Goal: Book appointment/travel/reservation

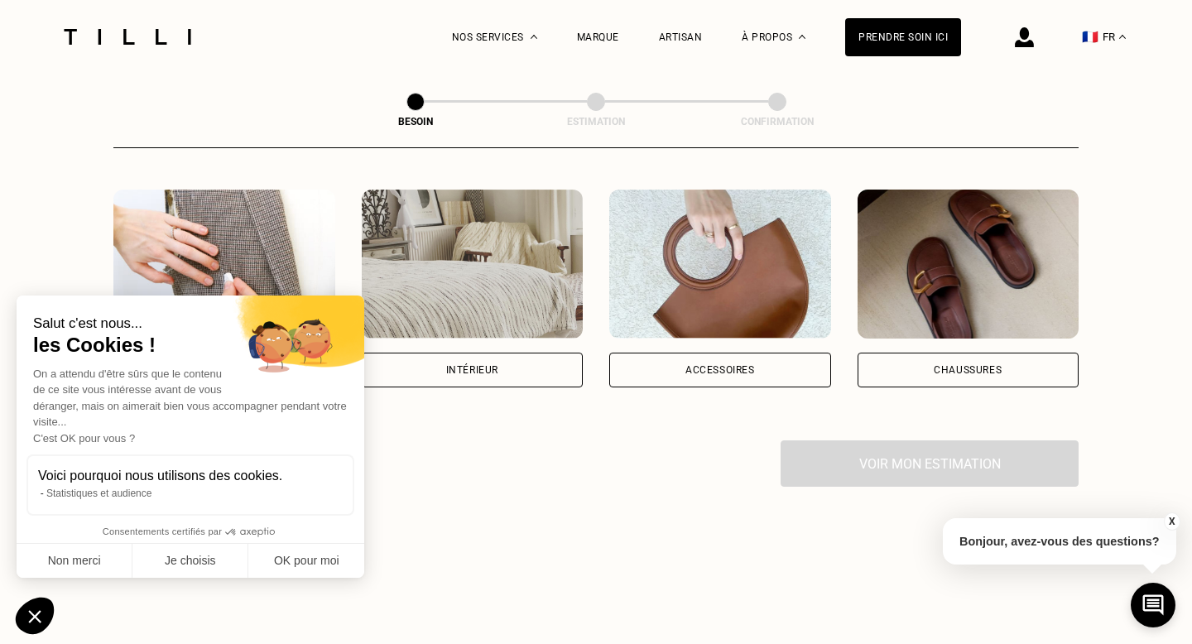
scroll to position [359, 0]
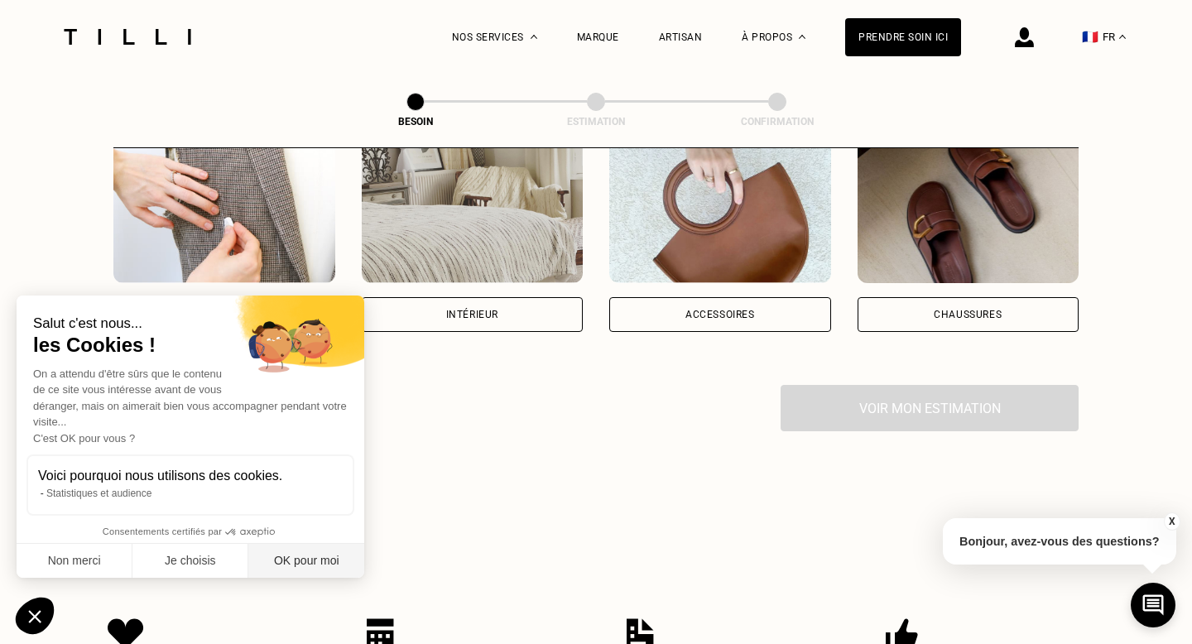
click at [287, 561] on button "OK pour moi" at bounding box center [306, 561] width 116 height 35
checkbox input "true"
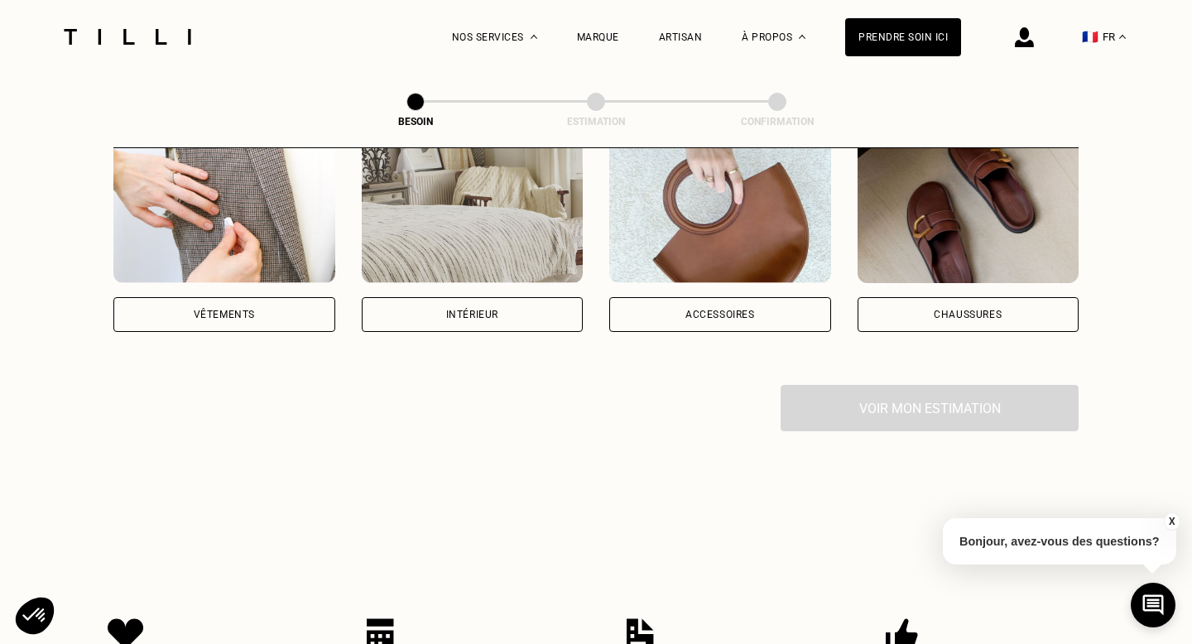
click at [540, 277] on div "Intérieur" at bounding box center [473, 233] width 222 height 198
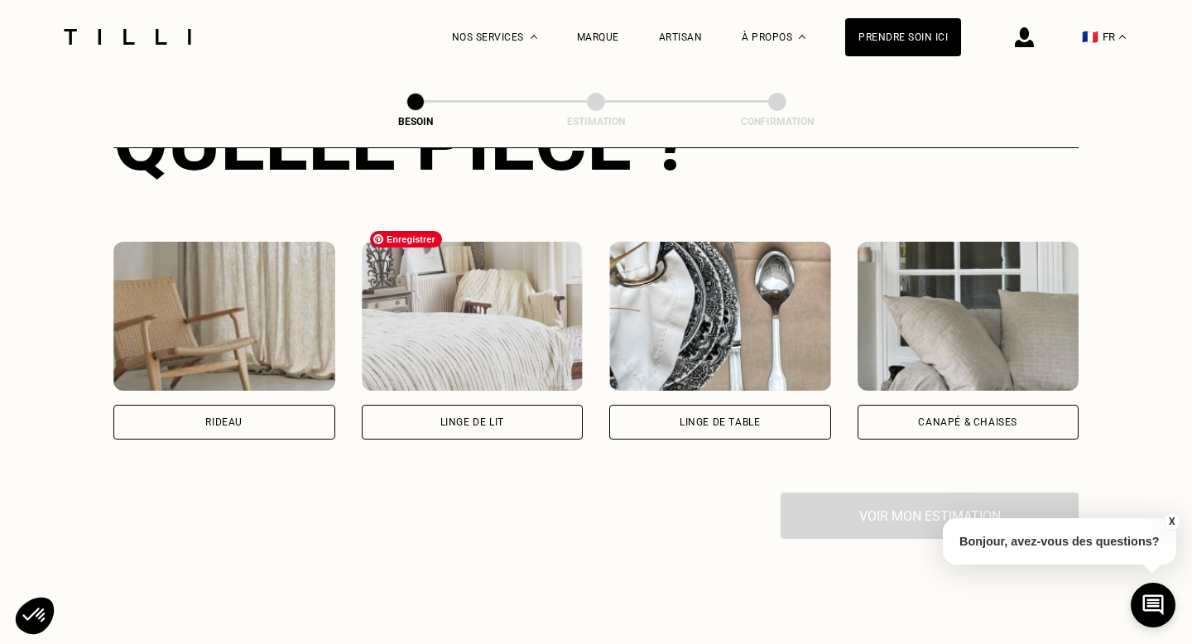
scroll to position [702, 0]
click at [1011, 404] on div "Canapé & chaises" at bounding box center [969, 421] width 222 height 35
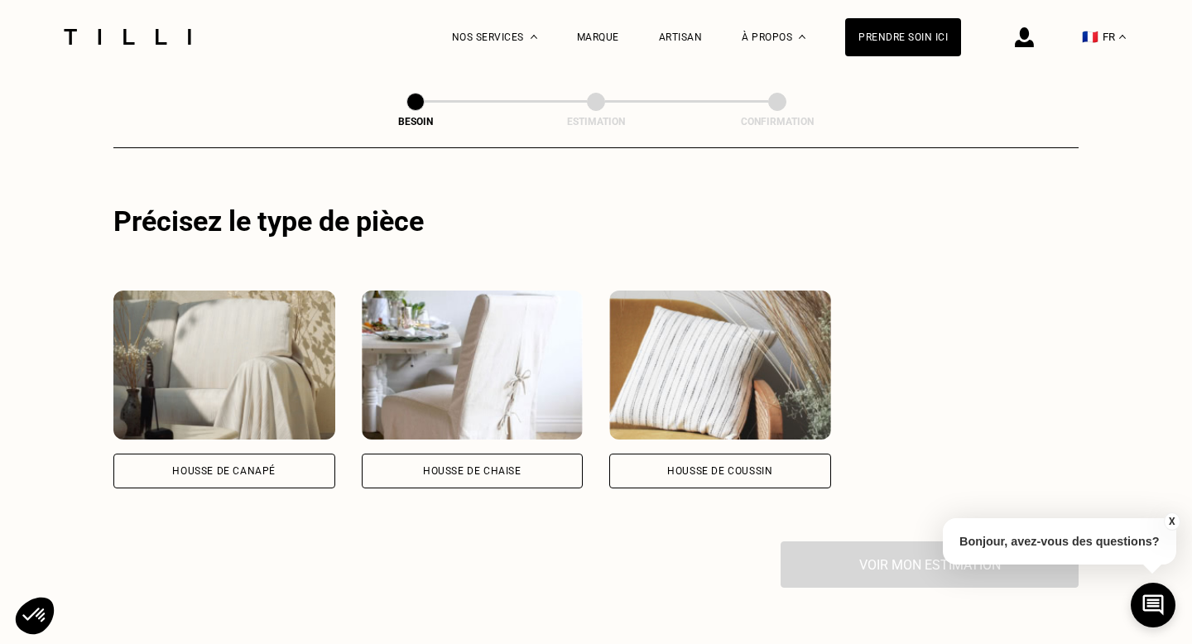
scroll to position [1055, 0]
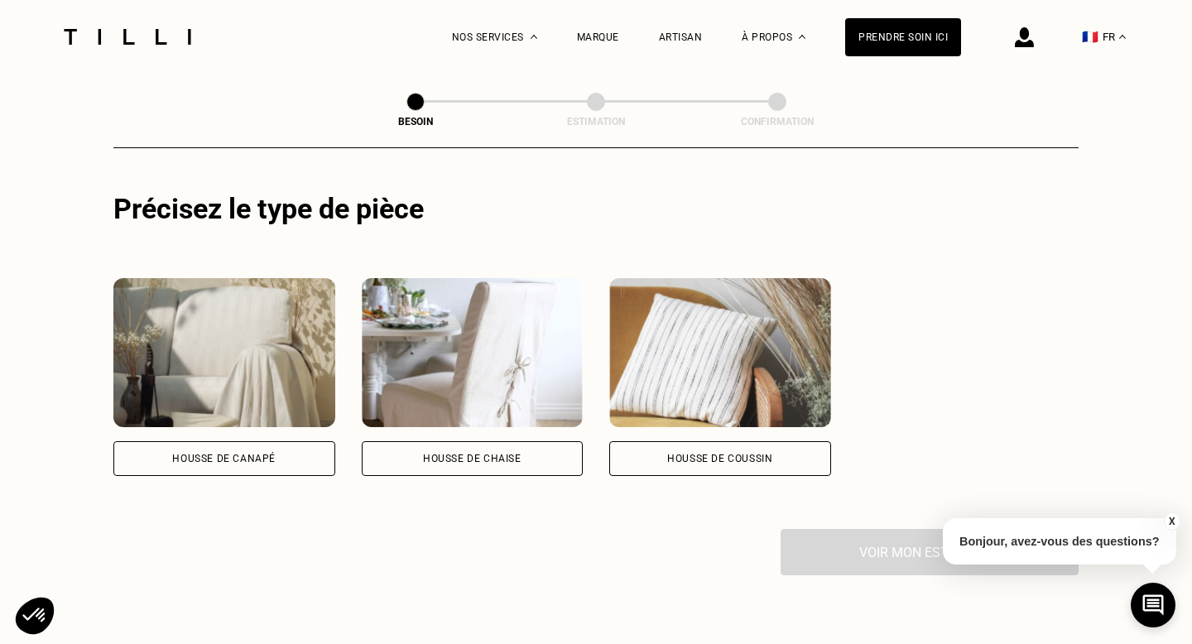
click at [737, 452] on div "Housse de coussin" at bounding box center [720, 458] width 222 height 35
select select "FR"
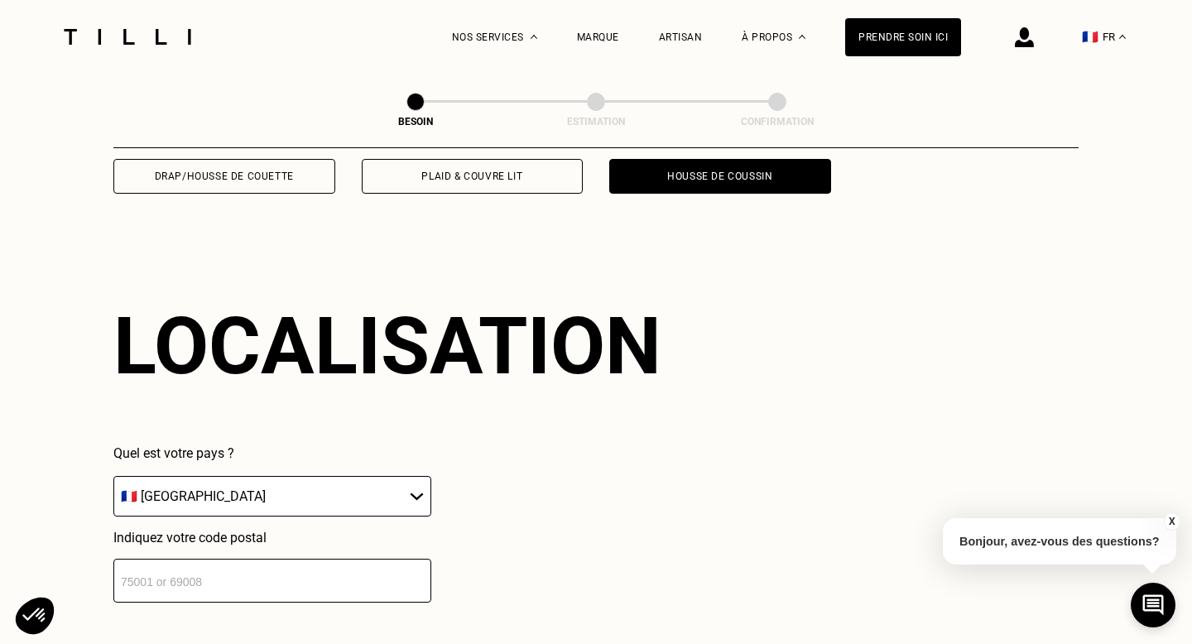
scroll to position [1379, 0]
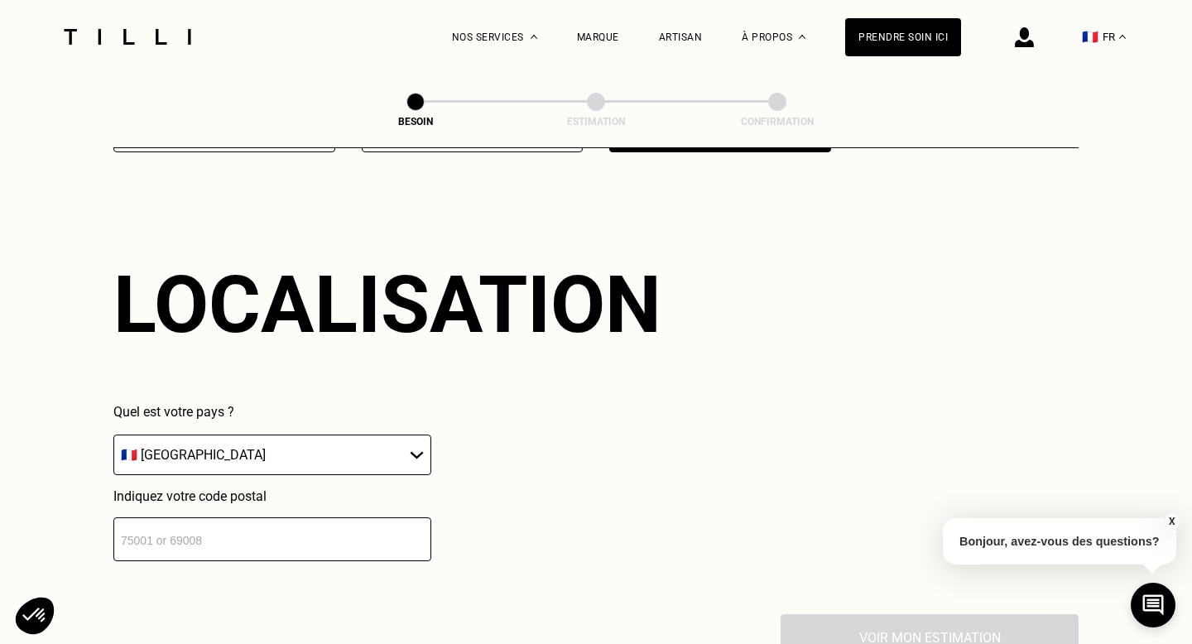
click at [330, 527] on input "number" at bounding box center [272, 539] width 318 height 44
type input "33000"
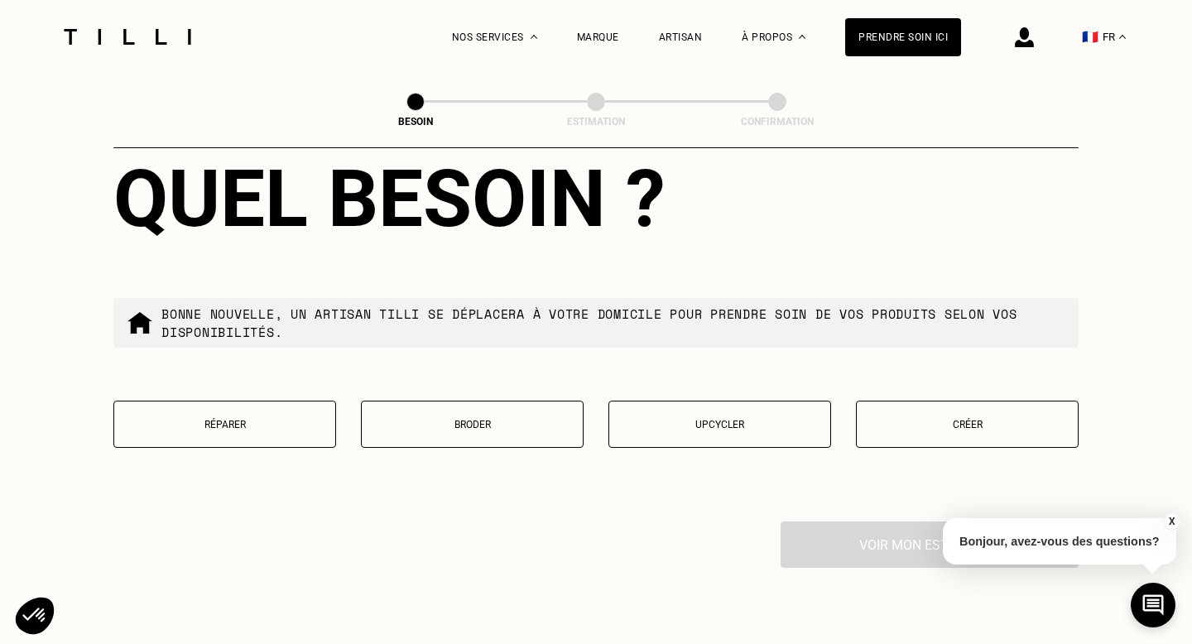
scroll to position [1896, 0]
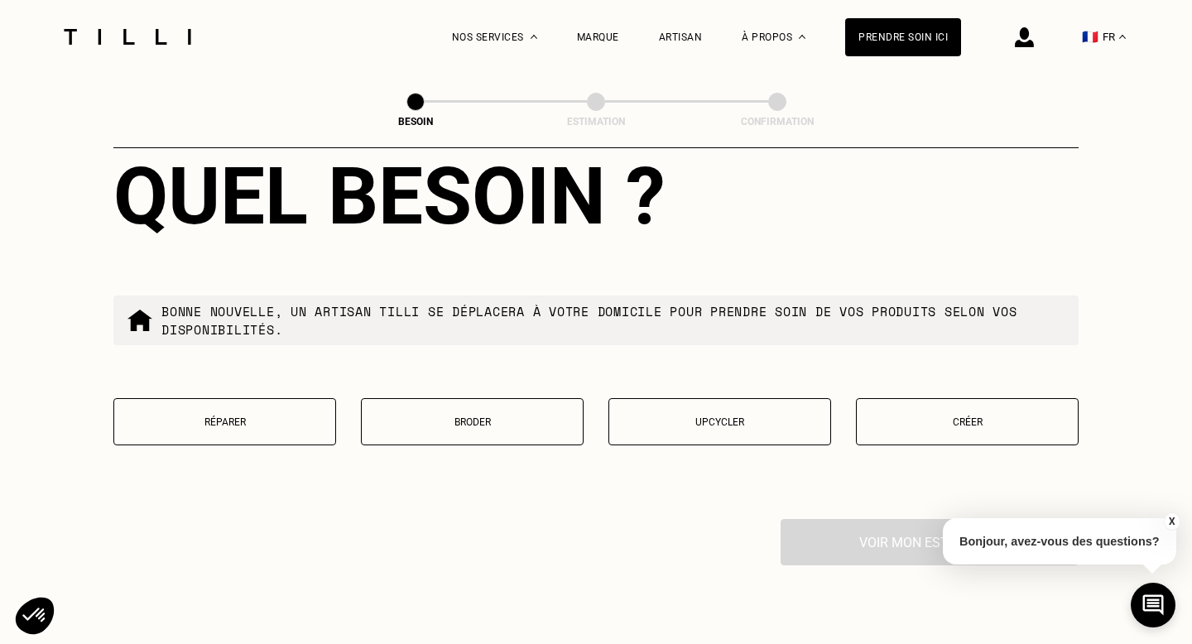
click at [965, 419] on button "Créer" at bounding box center [967, 421] width 223 height 47
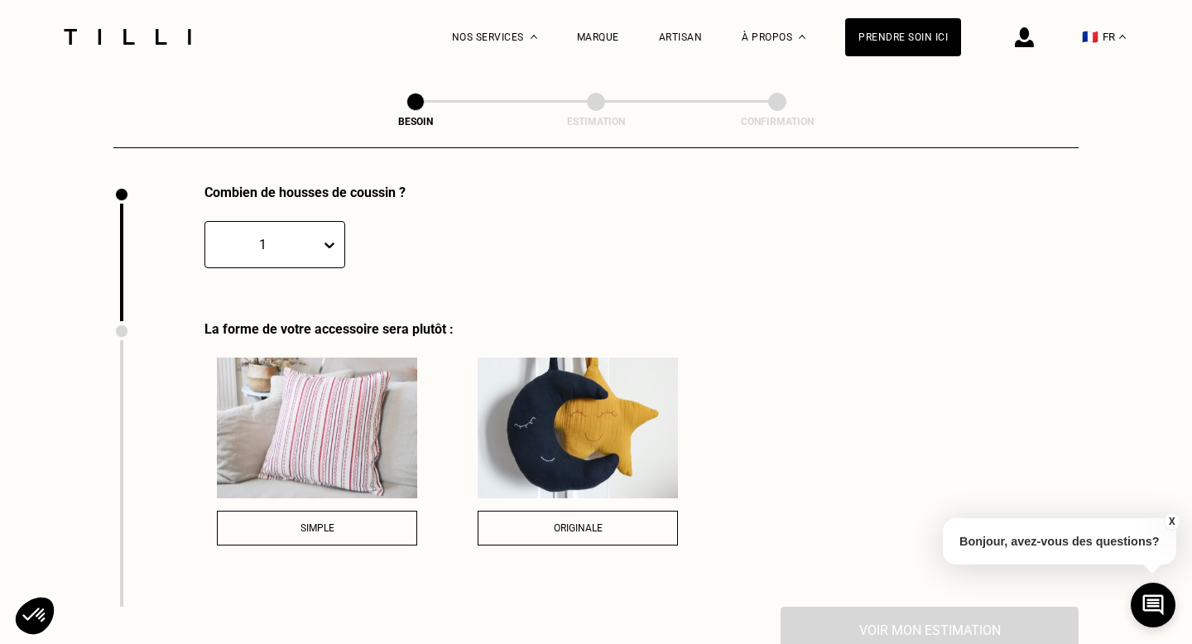
scroll to position [2232, 0]
click at [307, 237] on div "1" at bounding box center [262, 243] width 115 height 26
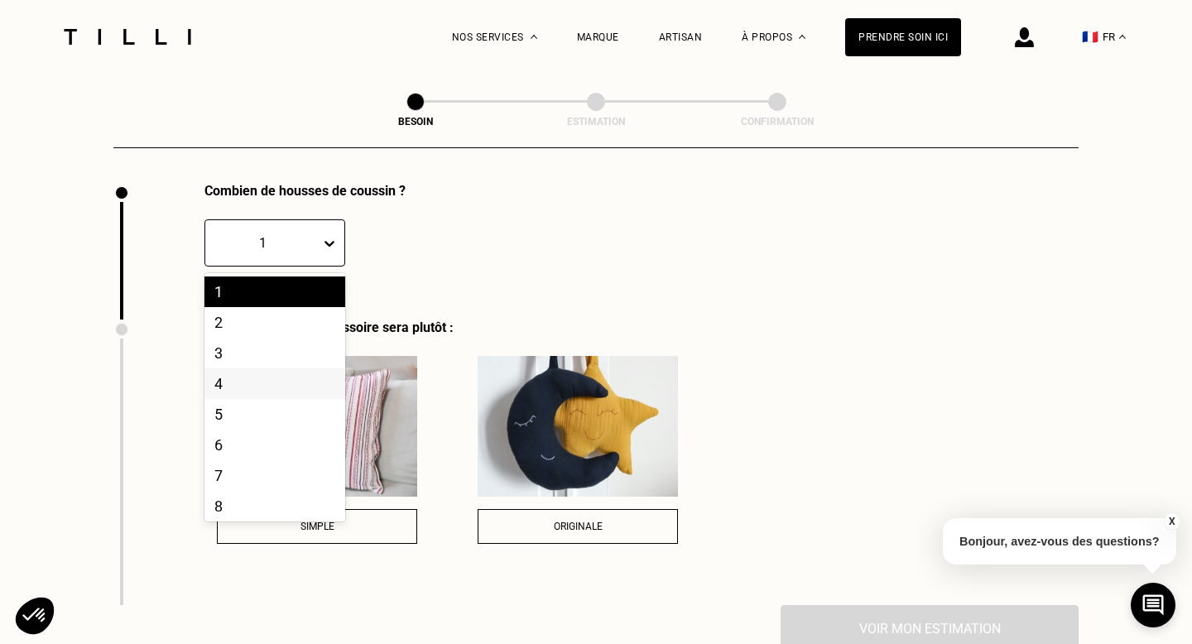
click at [272, 368] on div "4" at bounding box center [275, 383] width 141 height 31
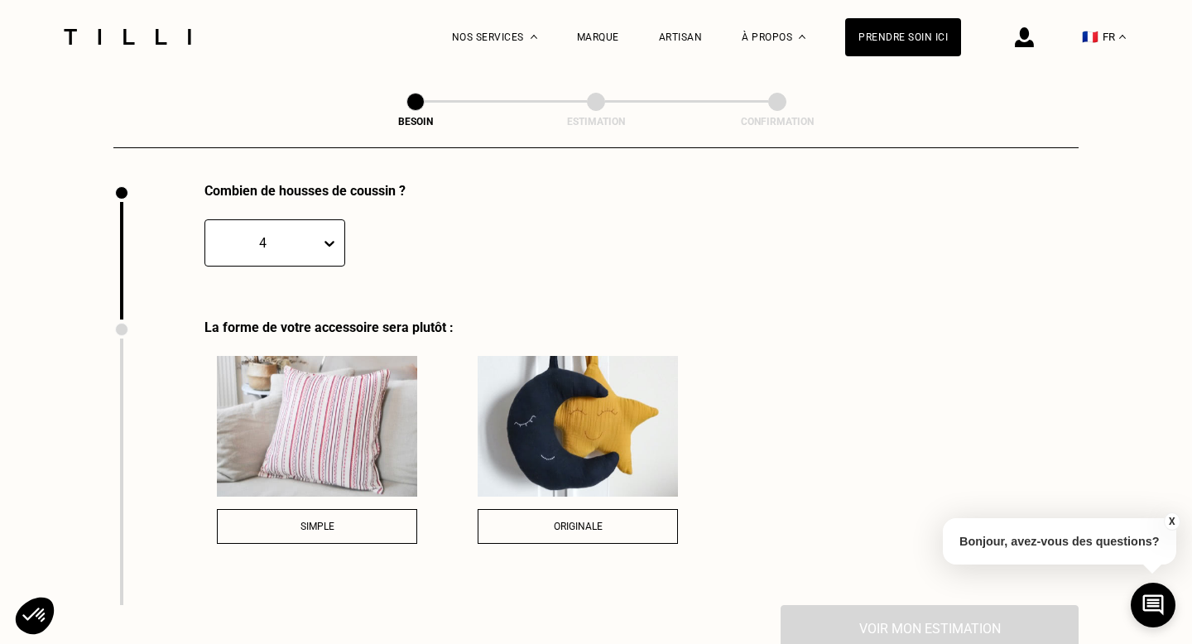
click at [293, 233] on div at bounding box center [263, 242] width 99 height 19
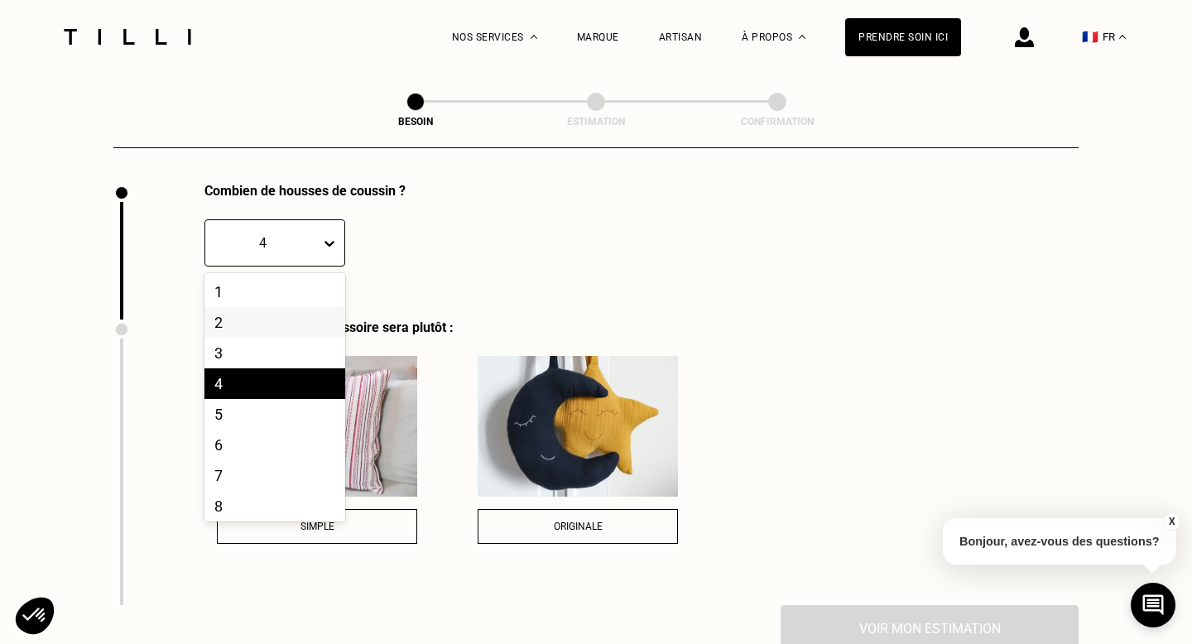
click at [293, 307] on div "2" at bounding box center [275, 322] width 141 height 31
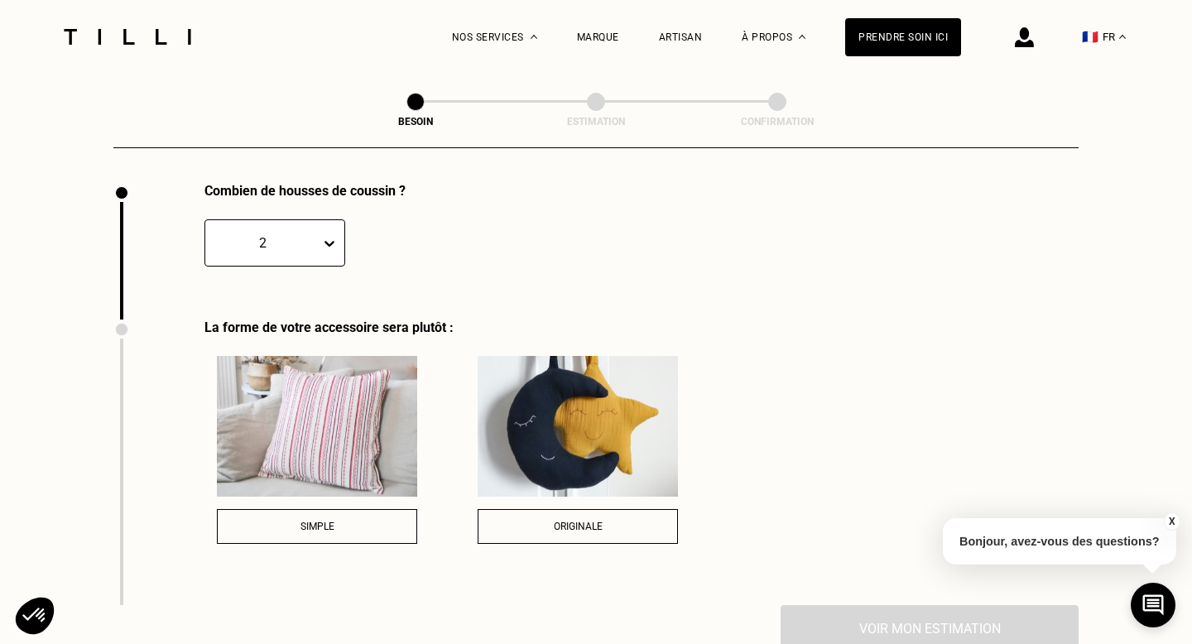
click at [546, 241] on div "Combien de housses de coussin ? option 2, selected. 2" at bounding box center [595, 251] width 965 height 137
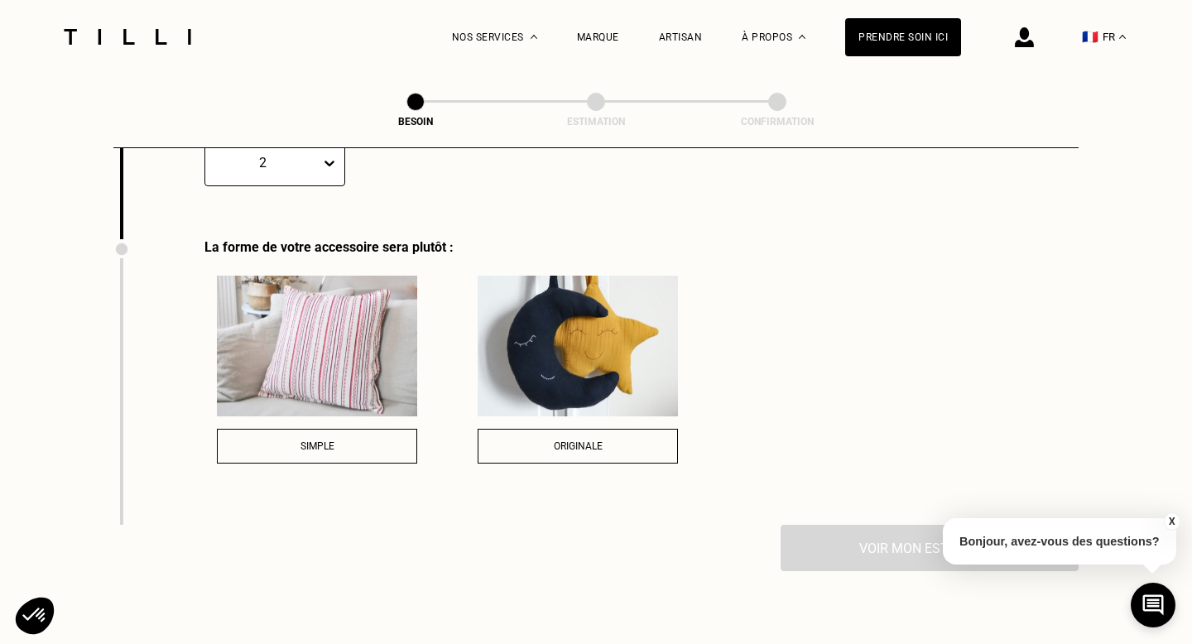
click at [606, 440] on div "Originale" at bounding box center [578, 446] width 182 height 12
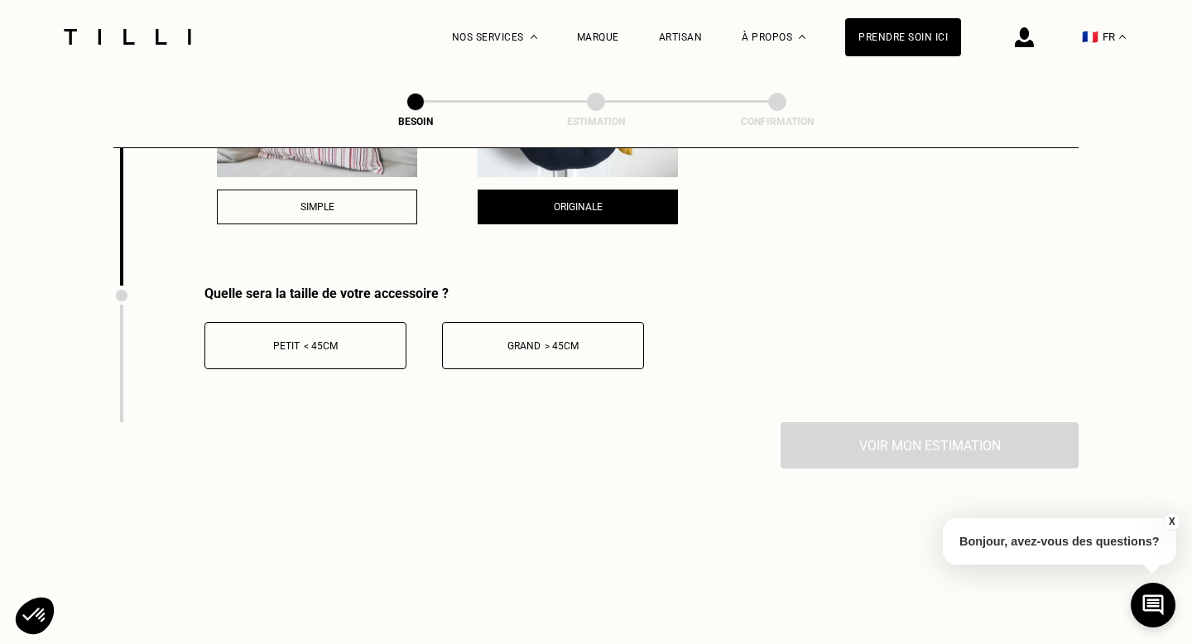
scroll to position [2554, 0]
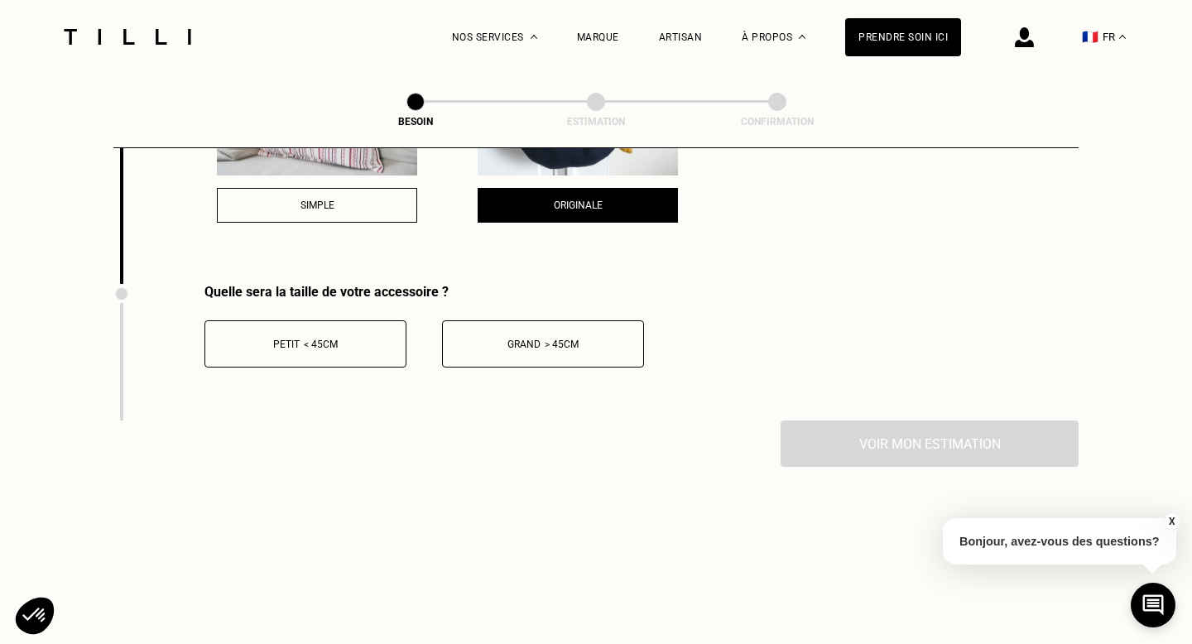
click at [557, 320] on button "Grand > 45cm" at bounding box center [543, 343] width 202 height 47
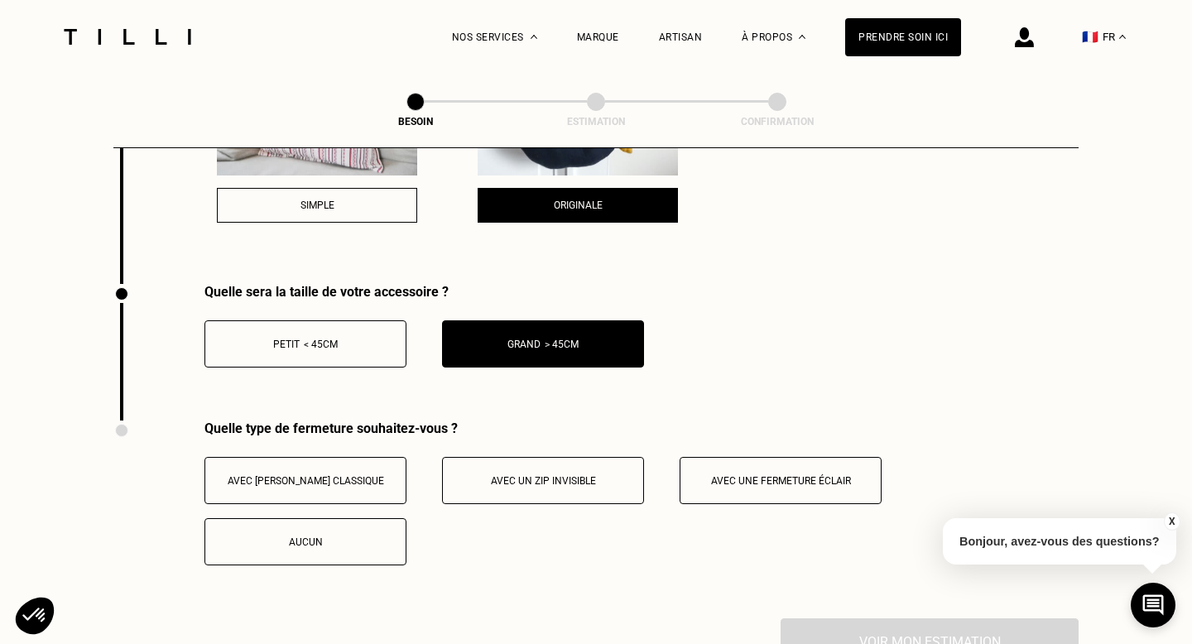
scroll to position [2627, 0]
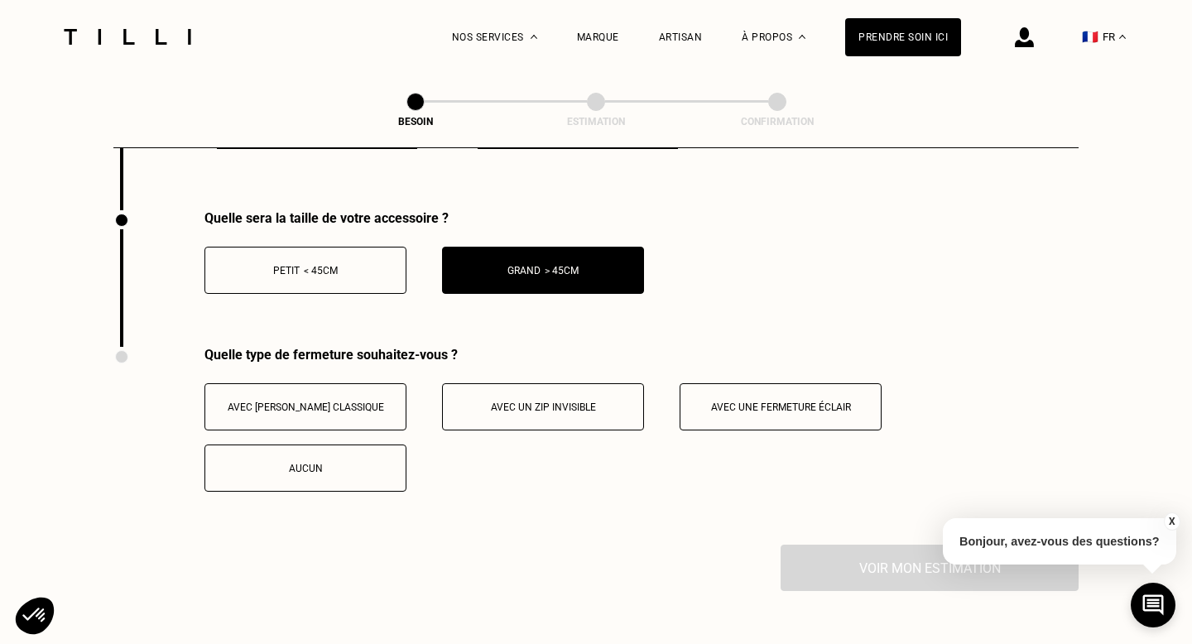
click at [374, 463] on div "Aucun" at bounding box center [306, 469] width 184 height 12
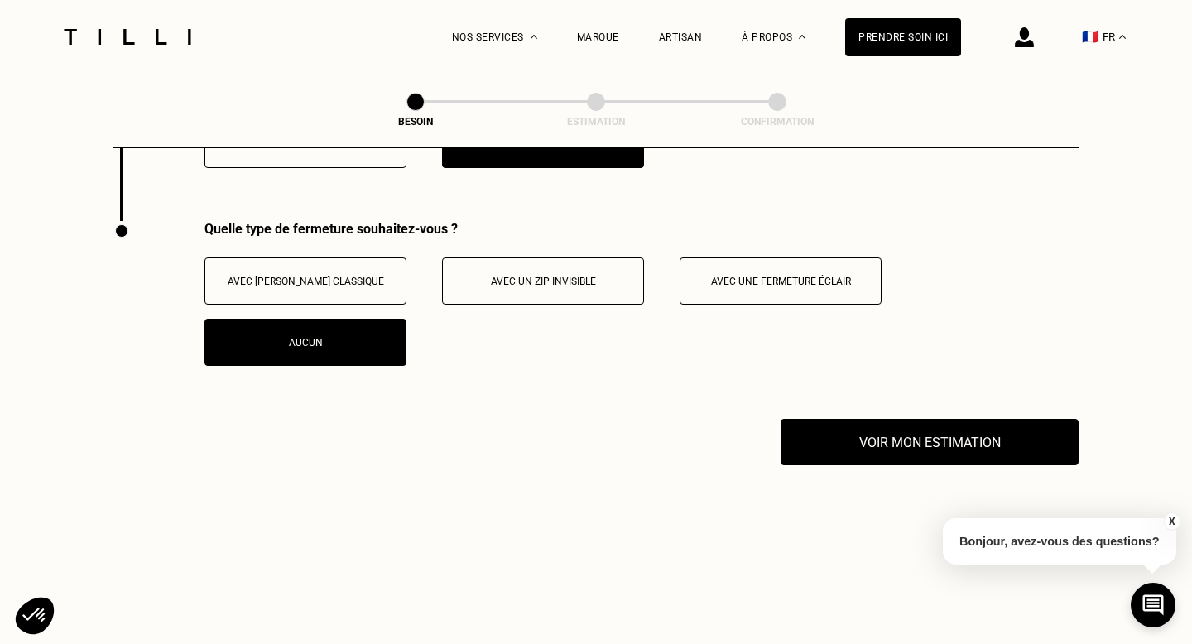
scroll to position [2802, 0]
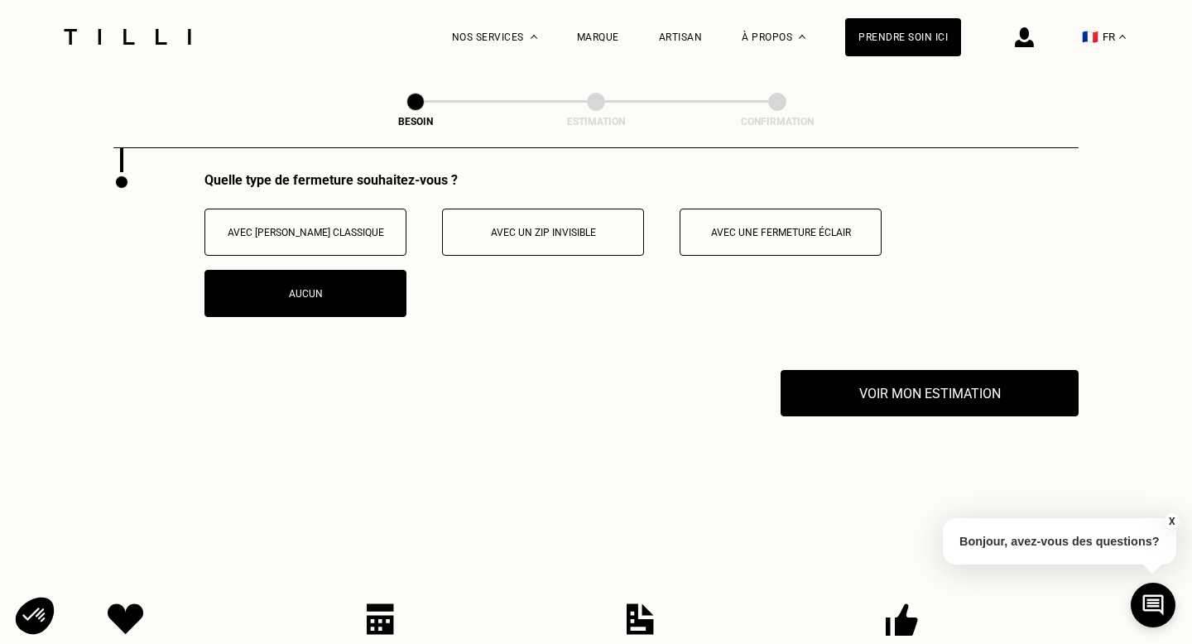
click at [790, 227] on span "Avec une fermeture éclair" at bounding box center [781, 233] width 140 height 12
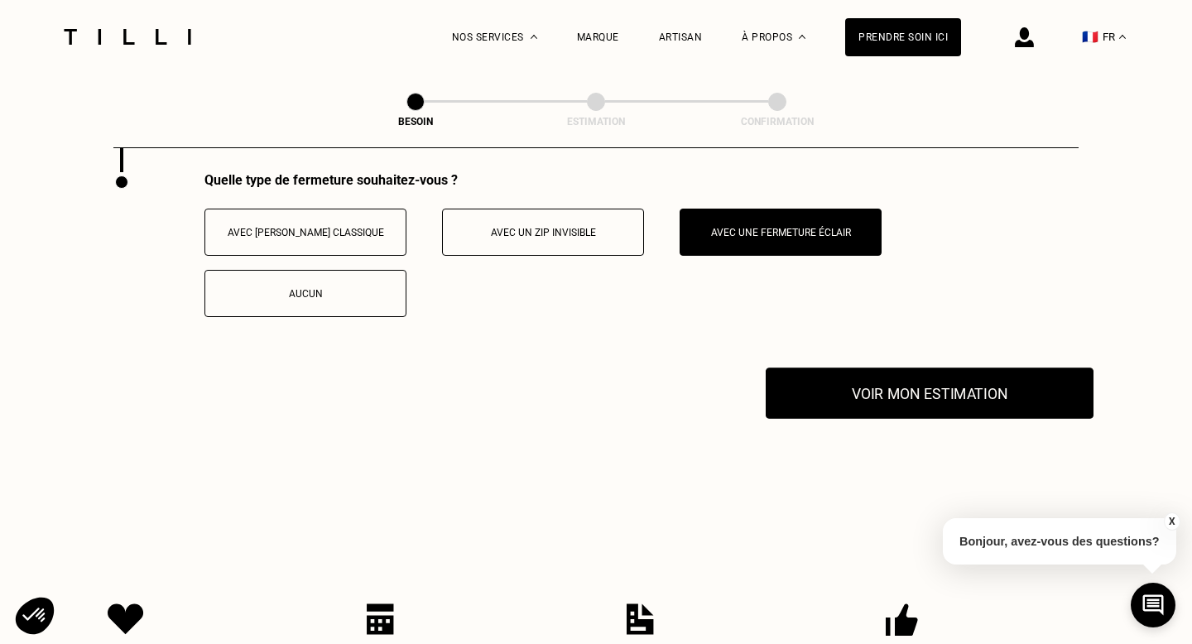
click at [917, 377] on button "Voir mon estimation" at bounding box center [930, 393] width 328 height 51
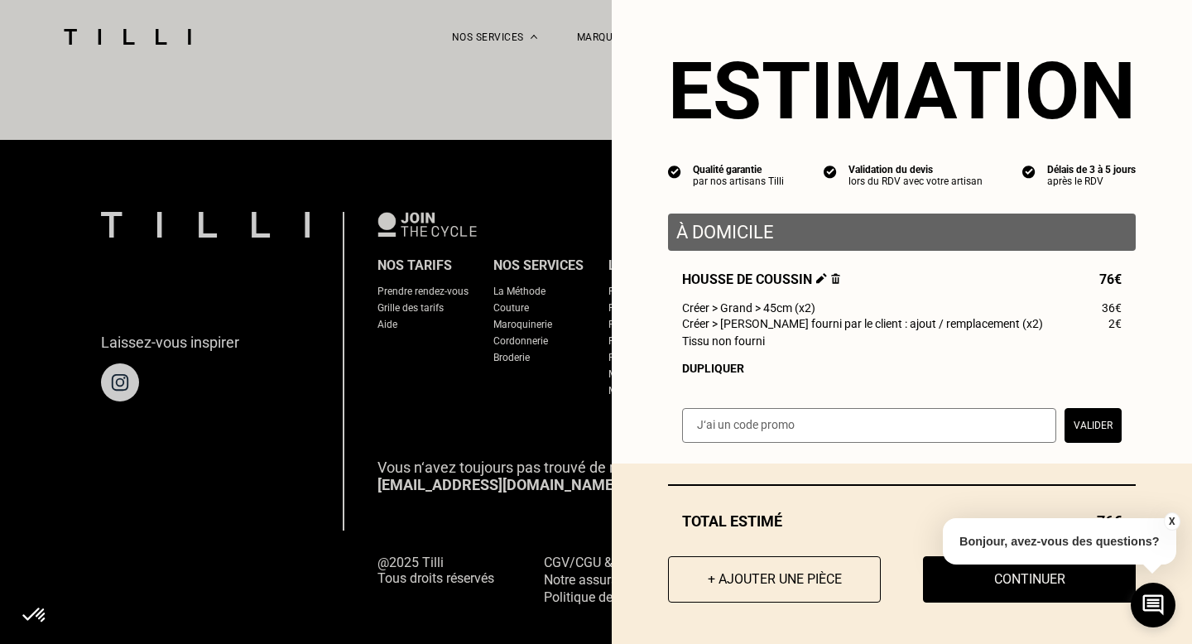
scroll to position [3459, 0]
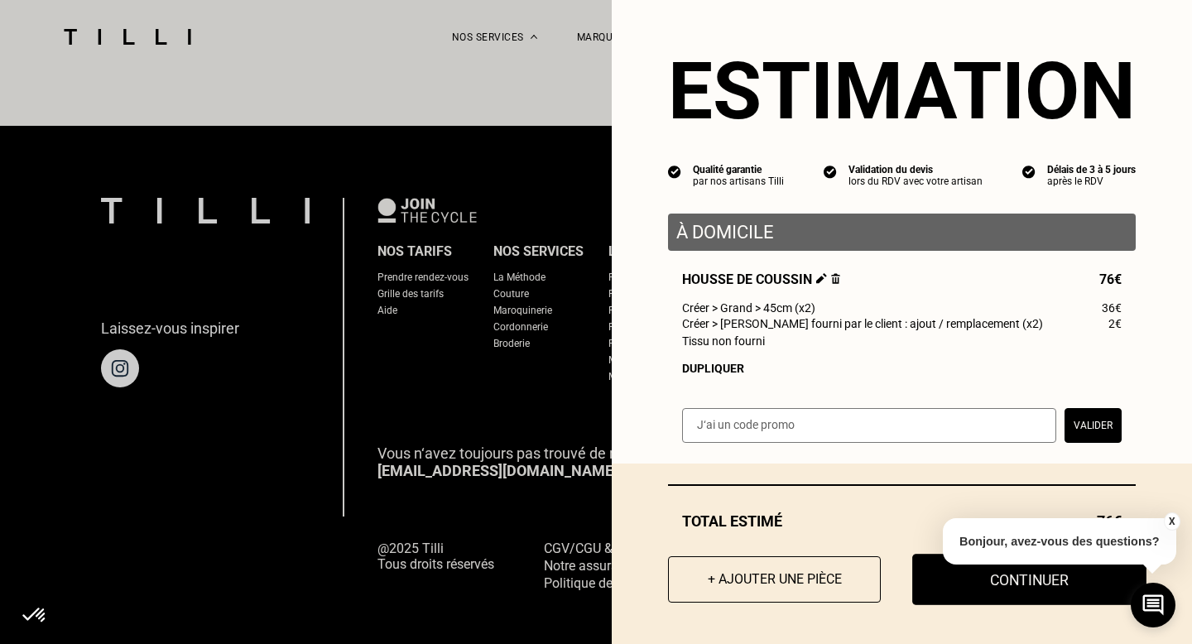
click at [1032, 588] on button "Continuer" at bounding box center [1029, 579] width 234 height 51
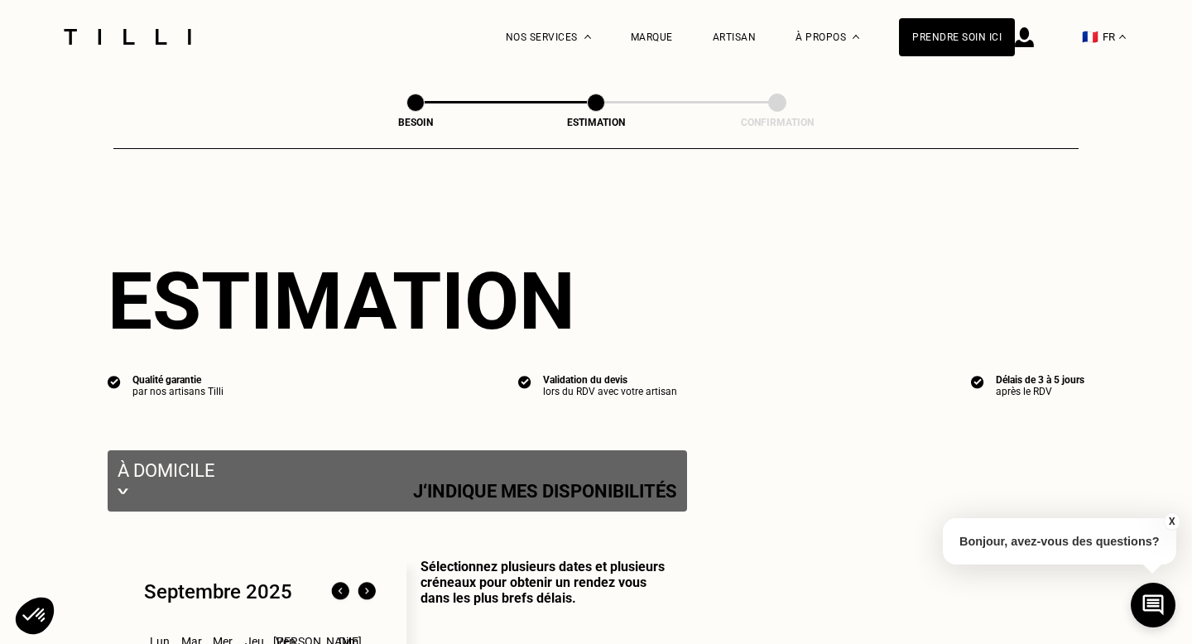
select select "FR"
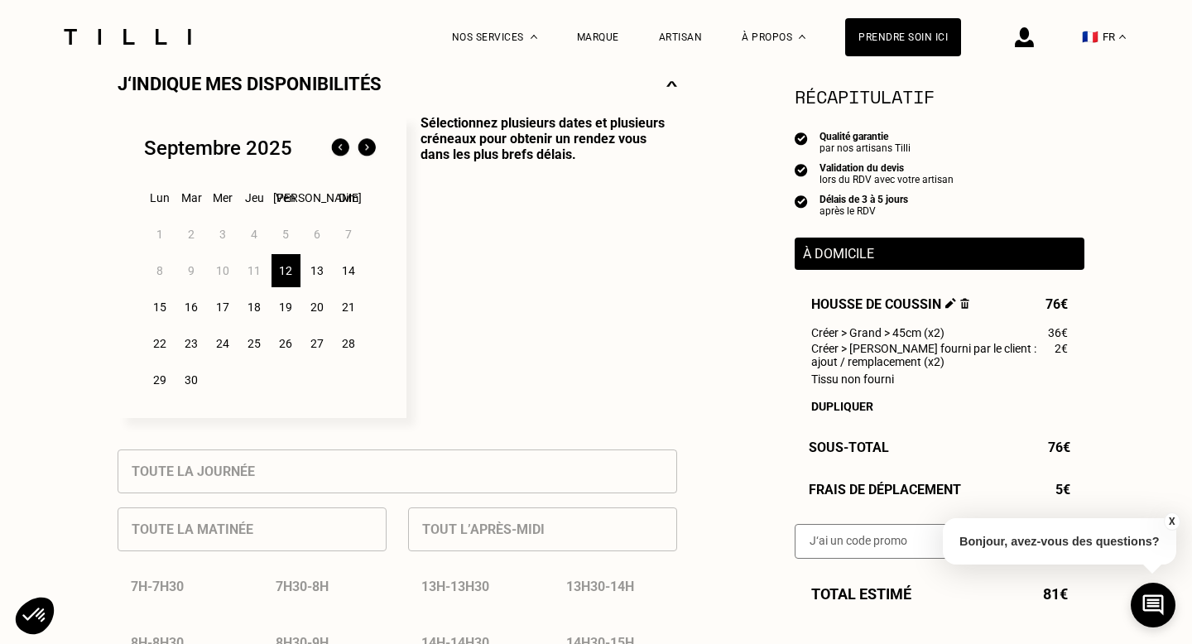
scroll to position [412, 0]
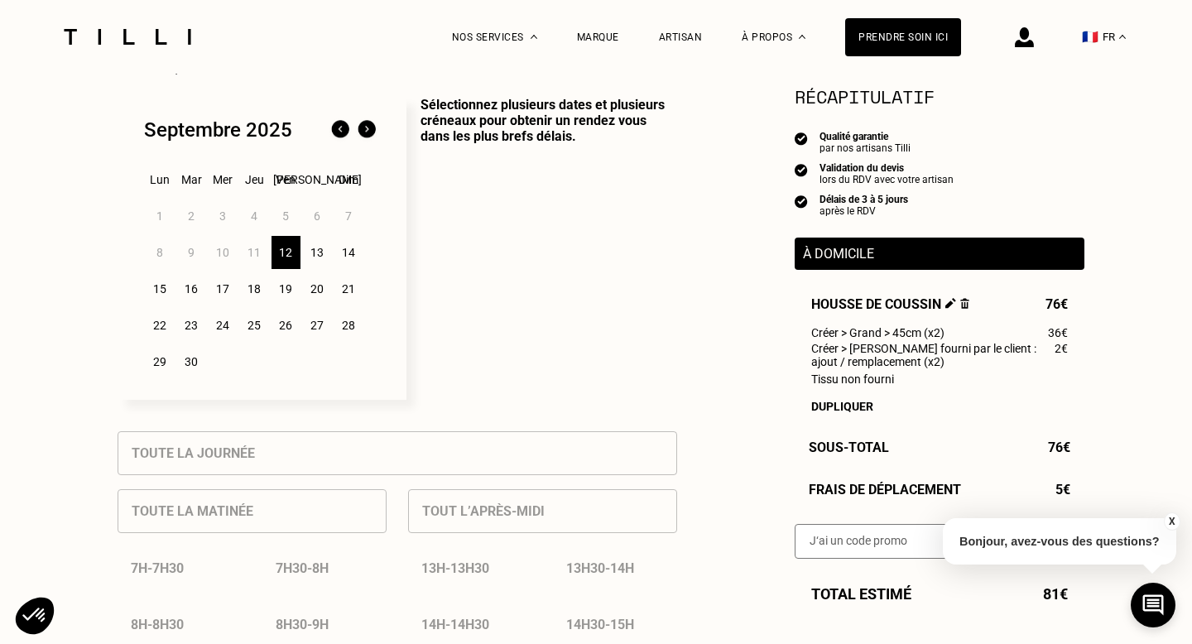
click at [293, 287] on div "19" at bounding box center [286, 288] width 29 height 33
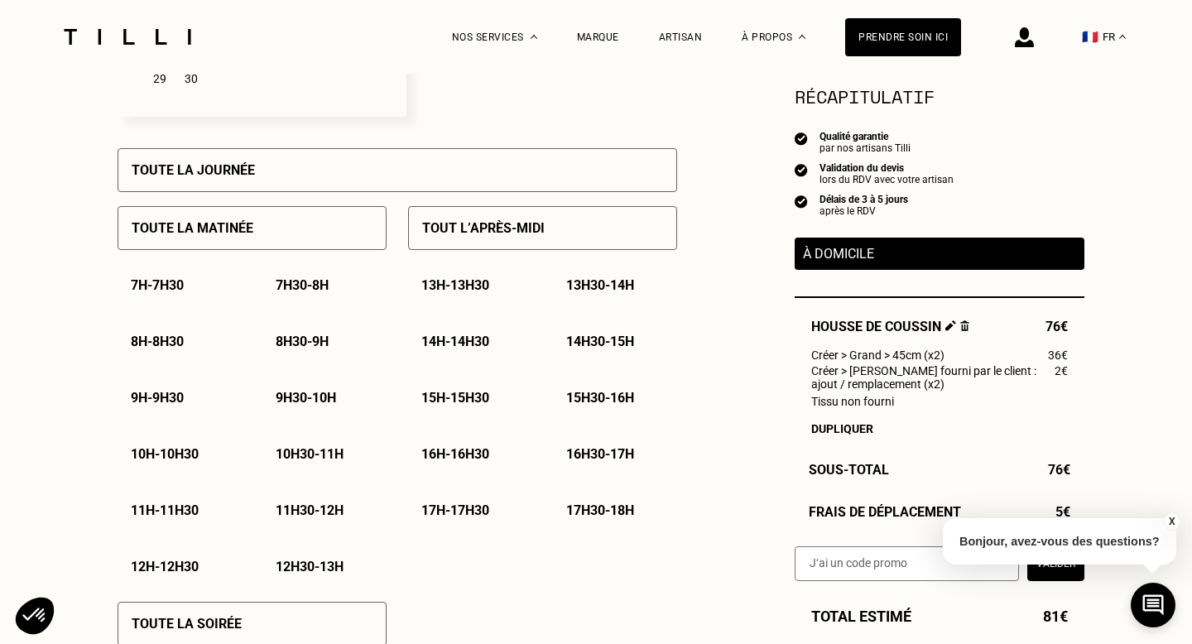
scroll to position [735, 0]
